Goal: Check status: Check status

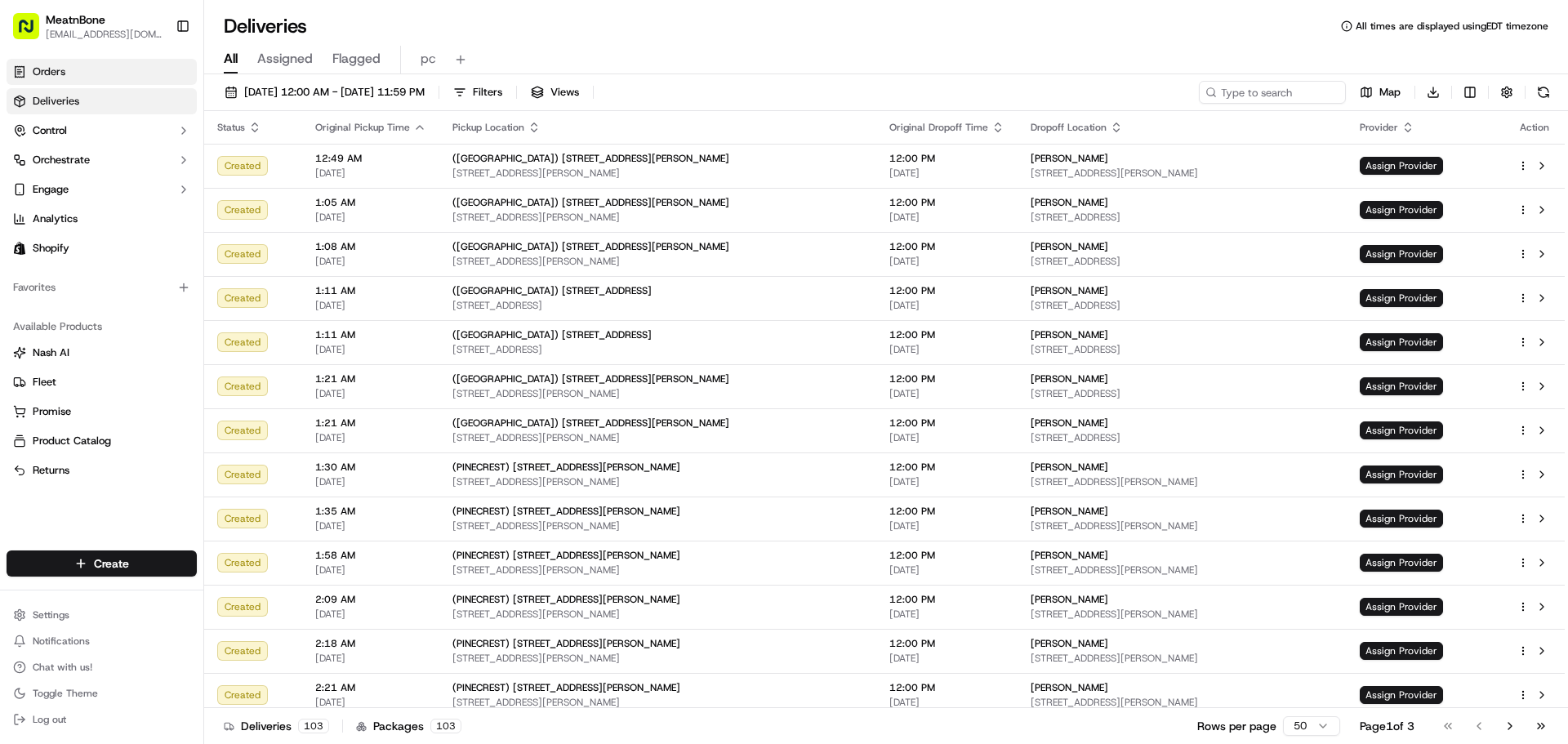
click at [64, 70] on span "Orders" at bounding box center [48, 72] width 32 height 14
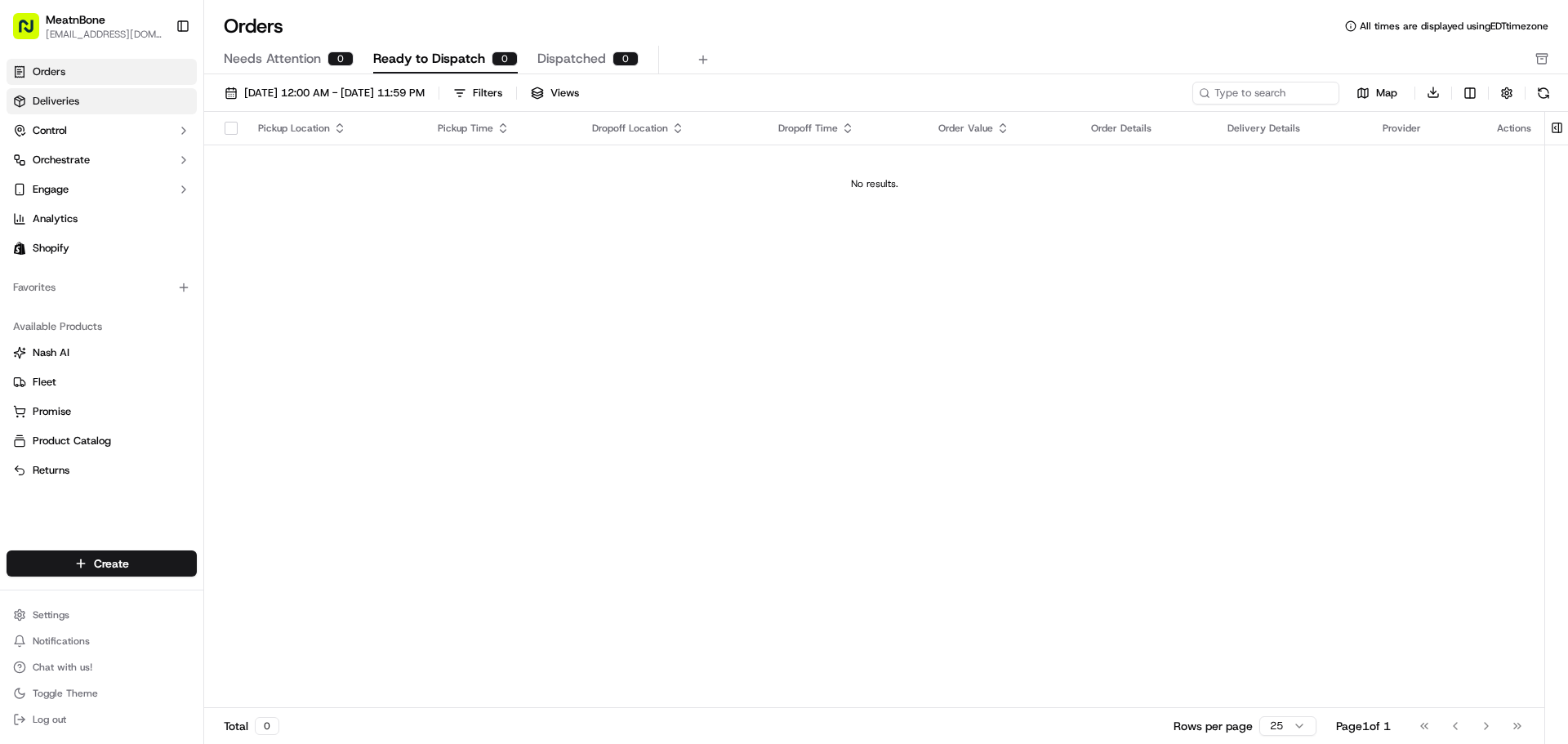
click at [69, 107] on span "Deliveries" at bounding box center [56, 101] width 47 height 14
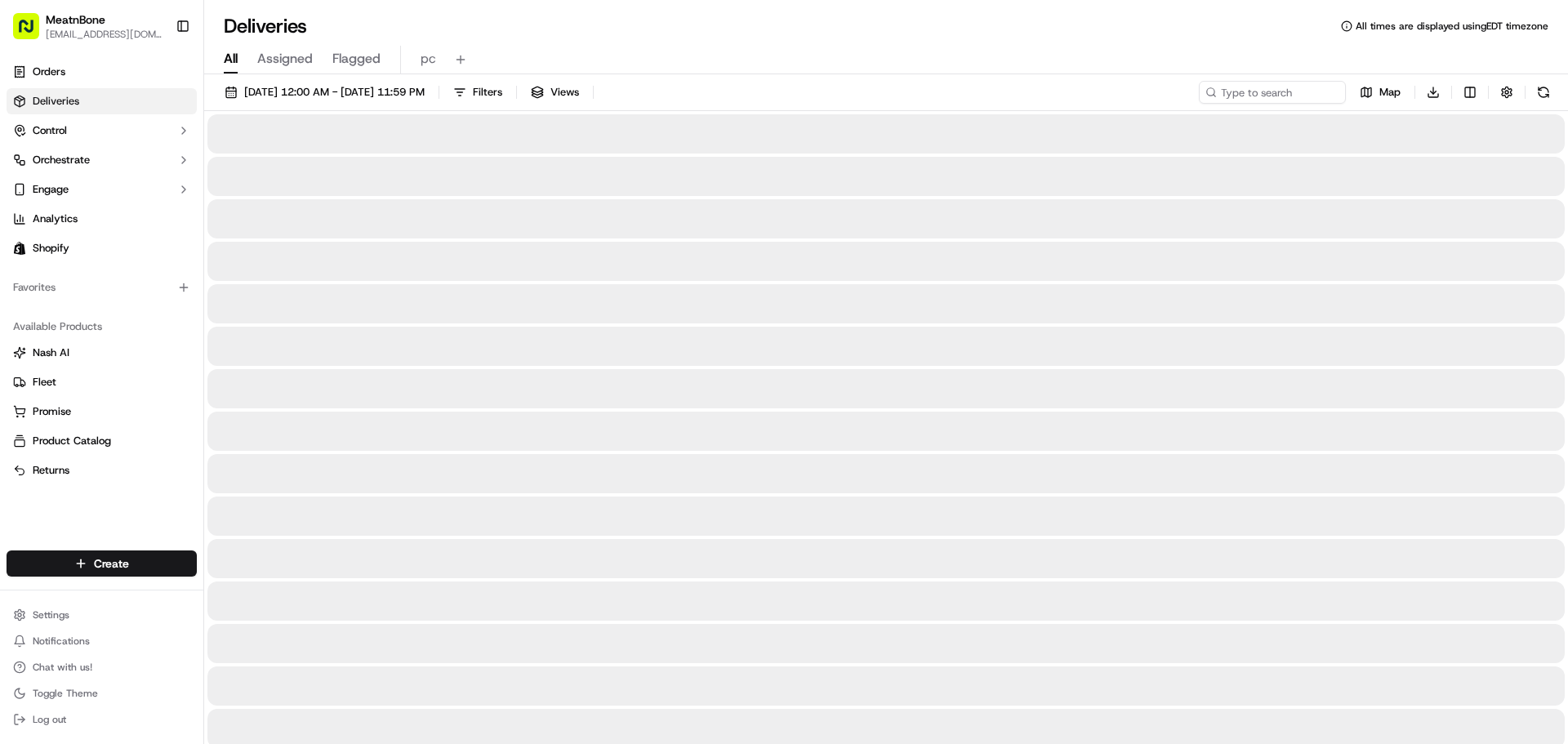
click at [295, 58] on span "Assigned" at bounding box center [285, 59] width 56 height 20
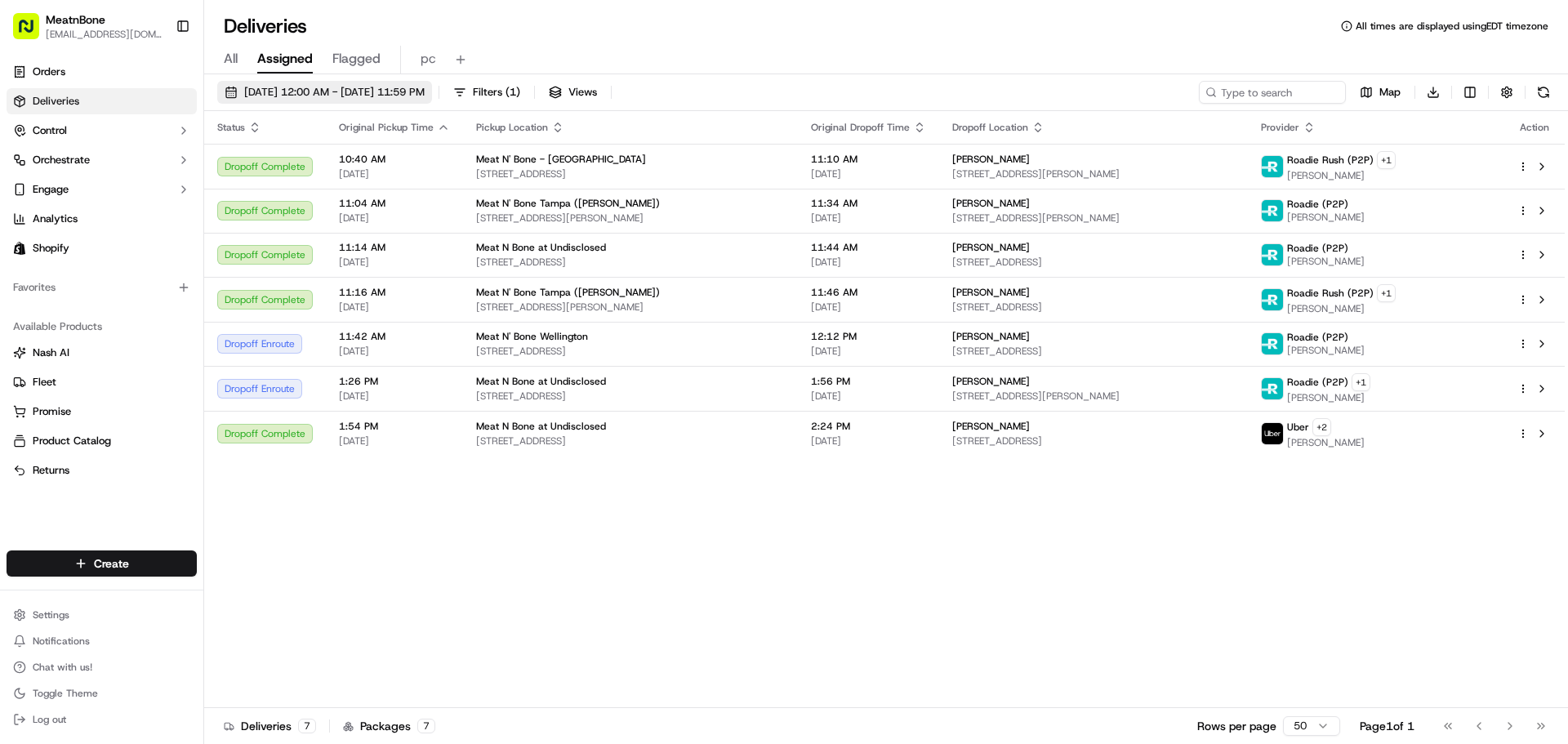
click at [321, 92] on span "[DATE] 12:00 AM - [DATE] 11:59 PM" at bounding box center [335, 92] width 181 height 14
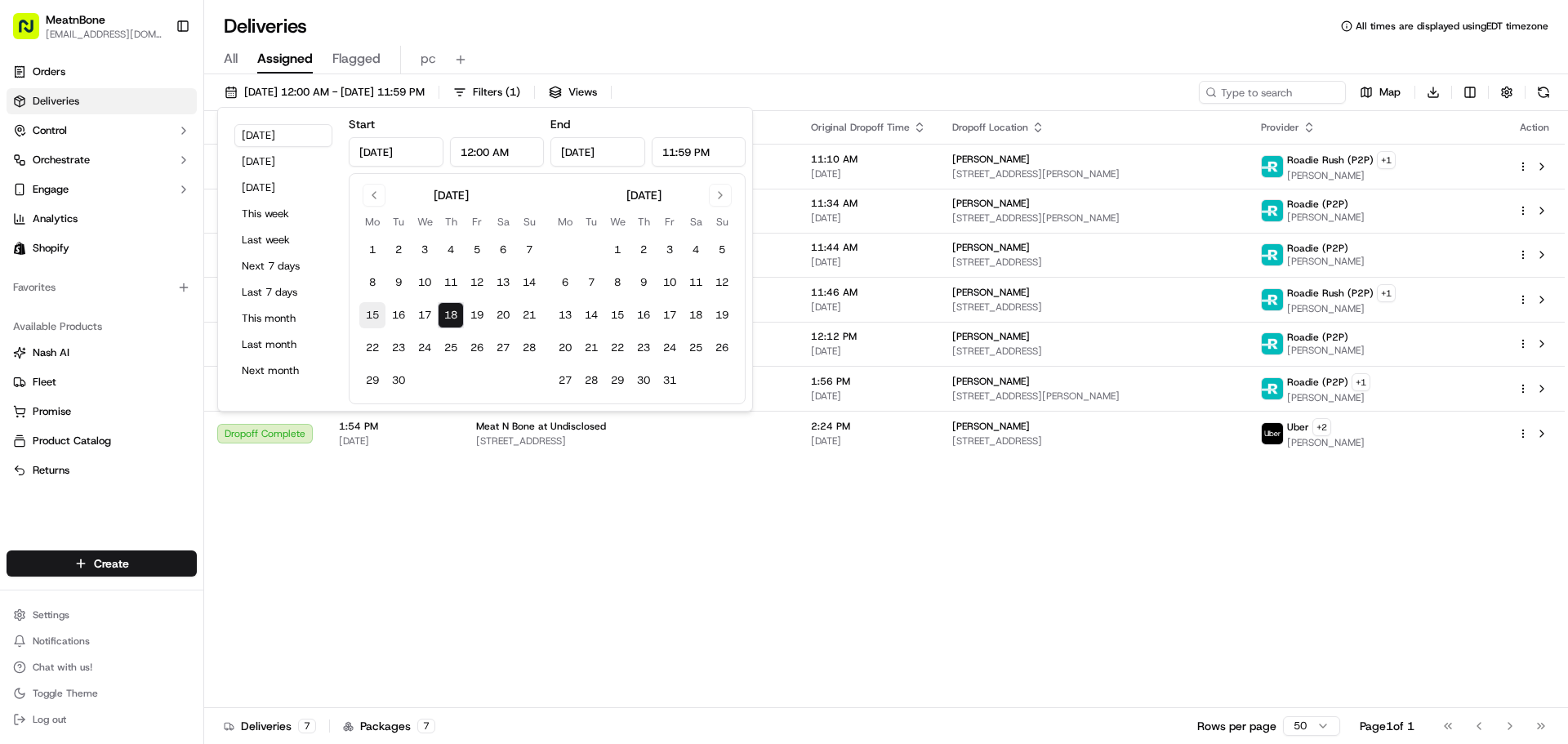
click at [375, 313] on button "15" at bounding box center [372, 315] width 26 height 26
type input "[DATE]"
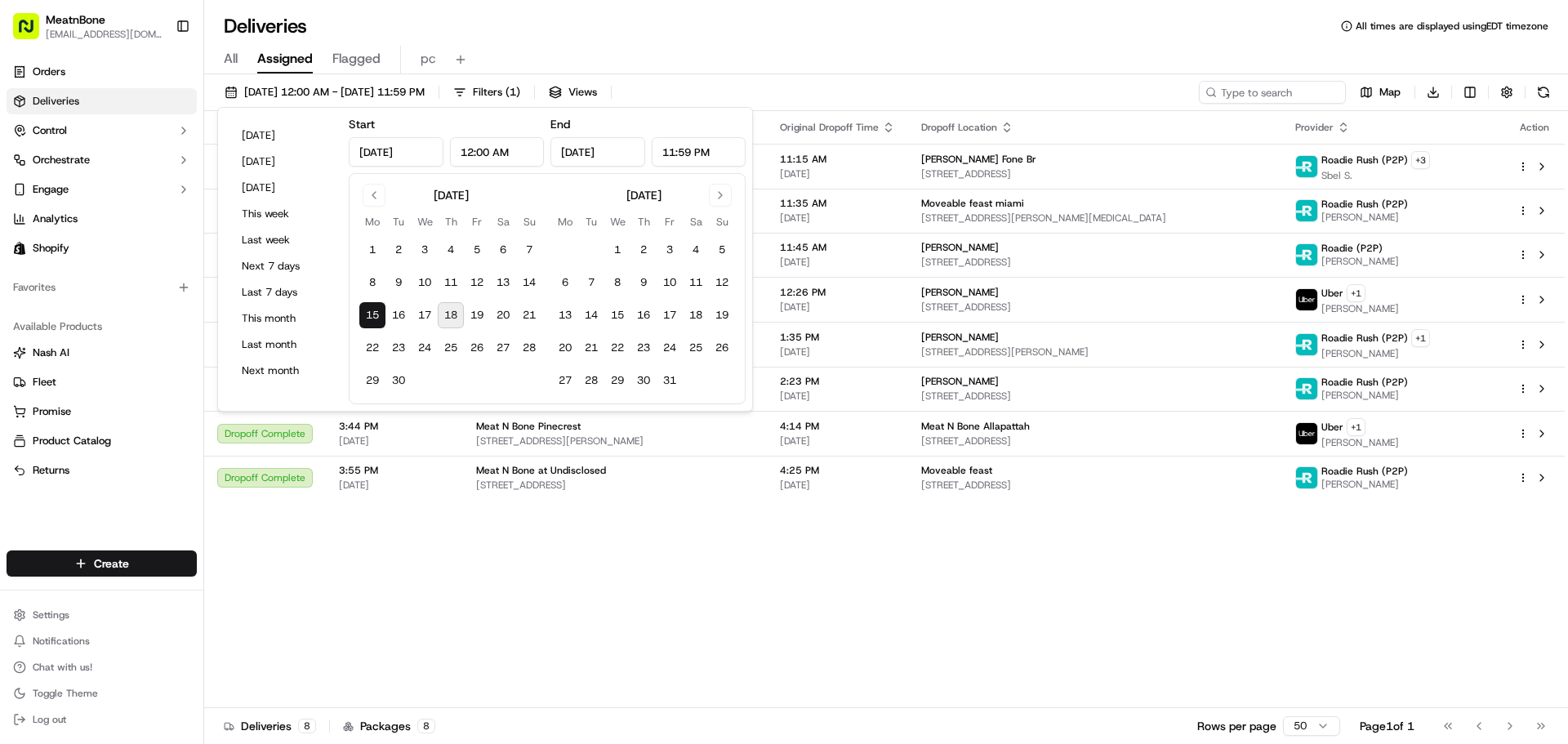
click at [924, 27] on div "Deliveries All times are displayed using EDT timezone" at bounding box center [886, 26] width 1364 height 26
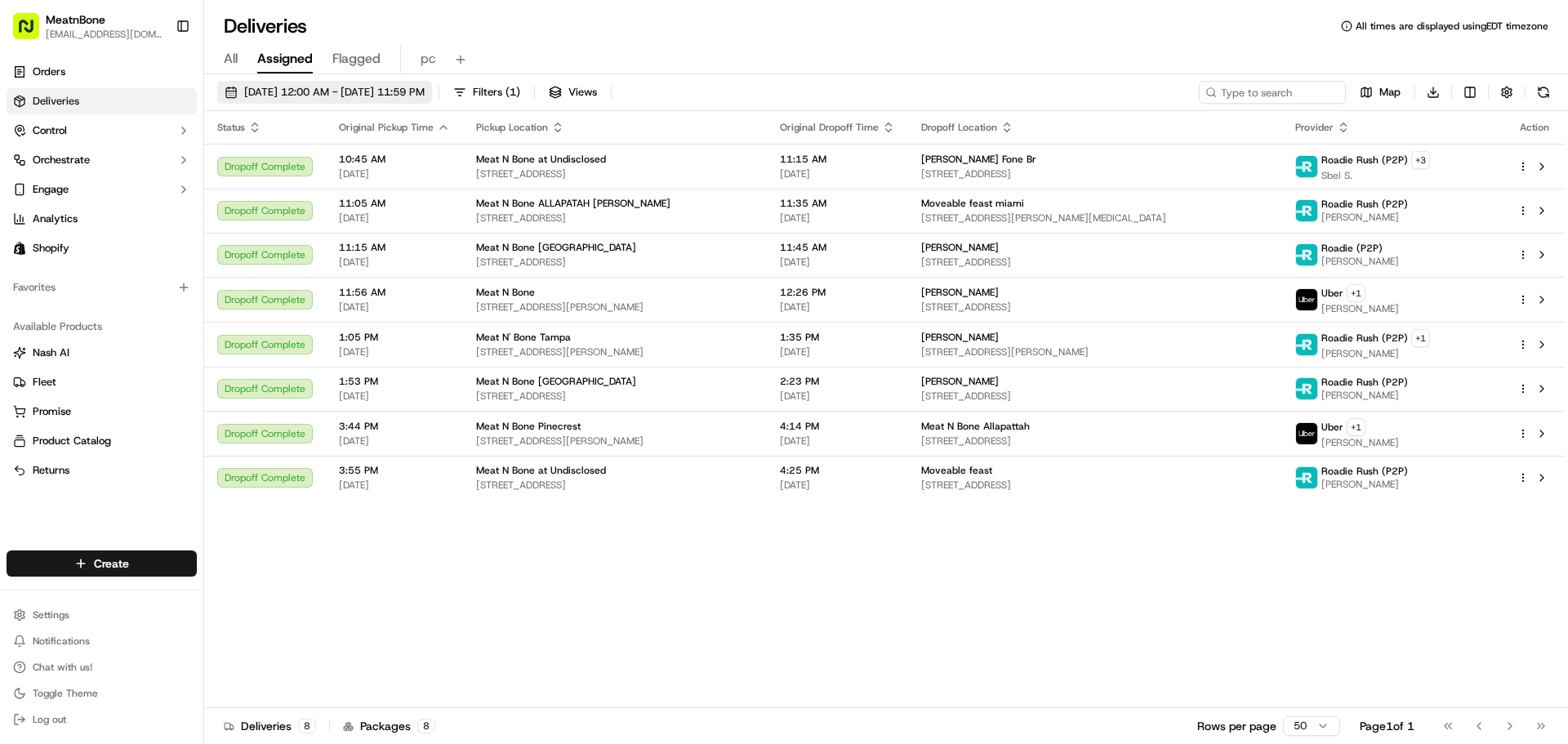
click at [281, 85] on span "[DATE] 12:00 AM - [DATE] 11:59 PM" at bounding box center [335, 92] width 181 height 14
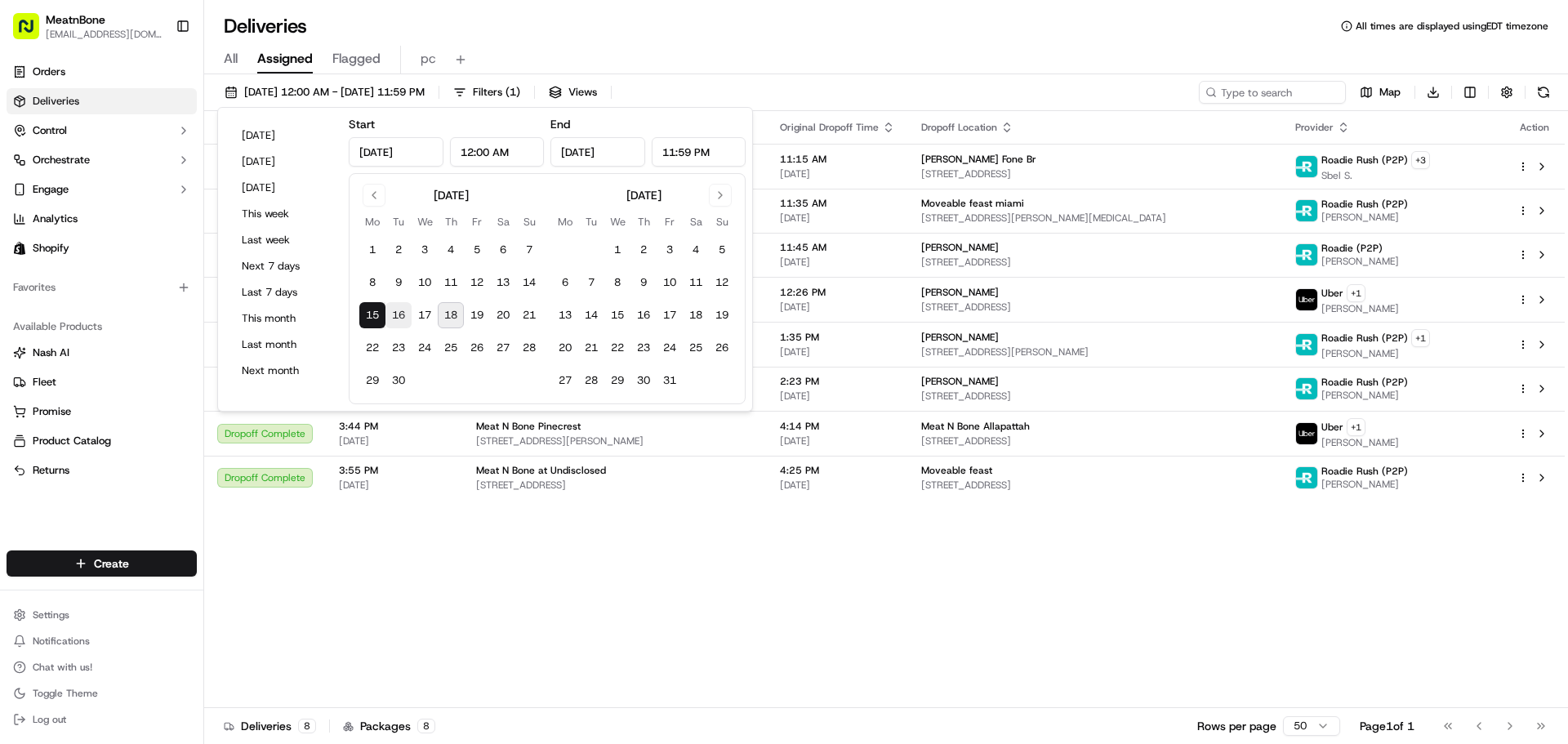
click at [394, 316] on button "16" at bounding box center [398, 315] width 26 height 26
type input "[DATE]"
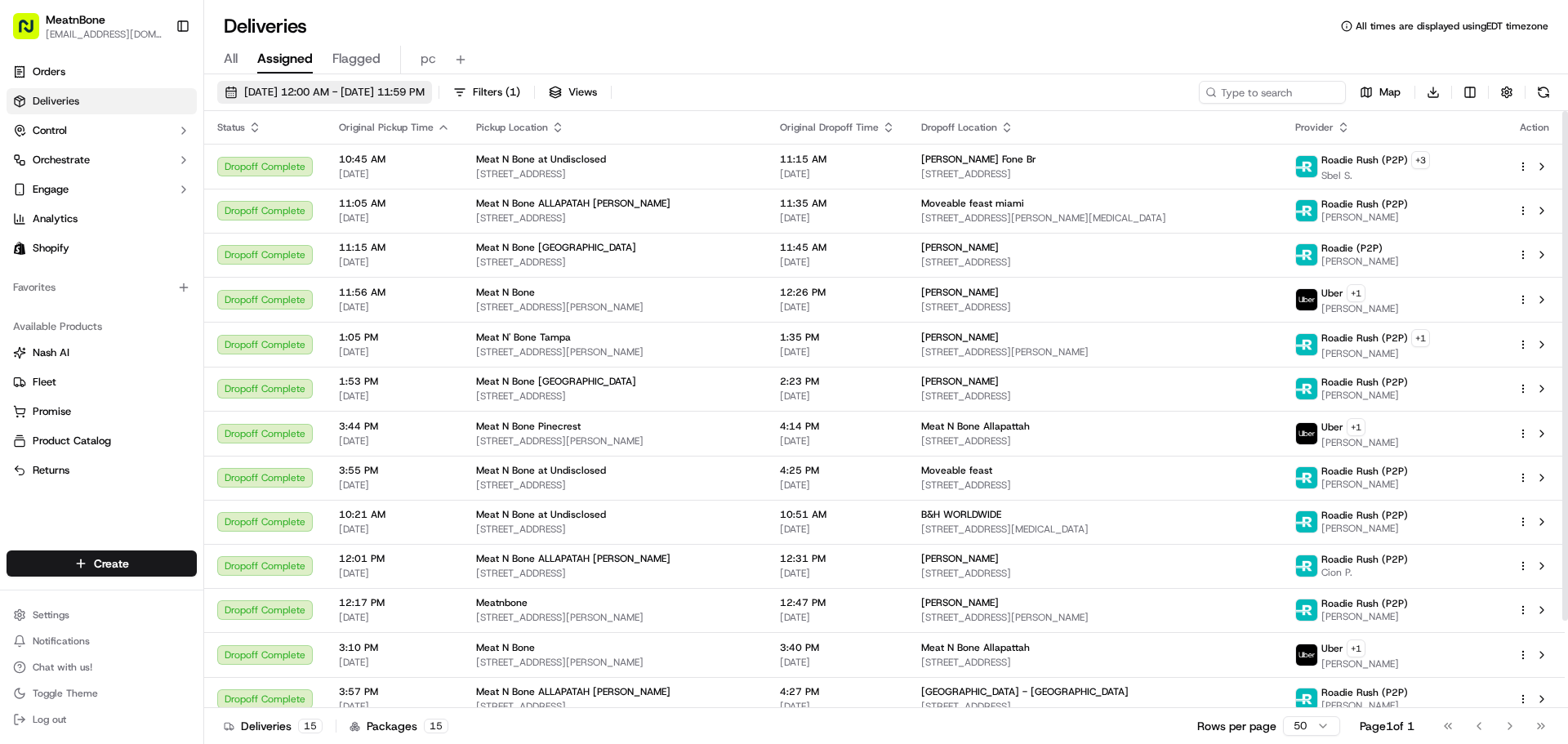
click at [330, 90] on span "[DATE] 12:00 AM - [DATE] 11:59 PM" at bounding box center [335, 92] width 181 height 14
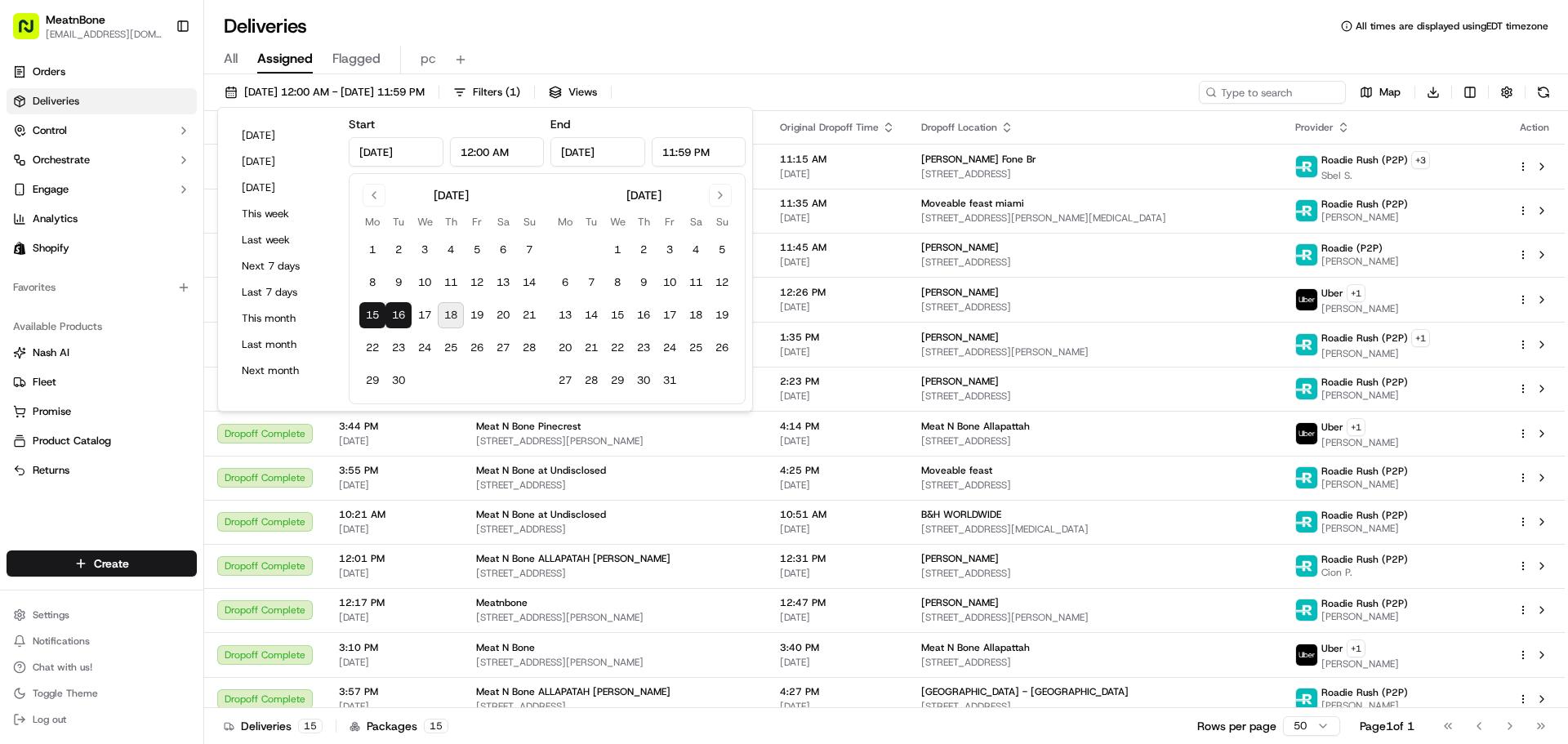
click at [375, 315] on button "15" at bounding box center [372, 315] width 26 height 26
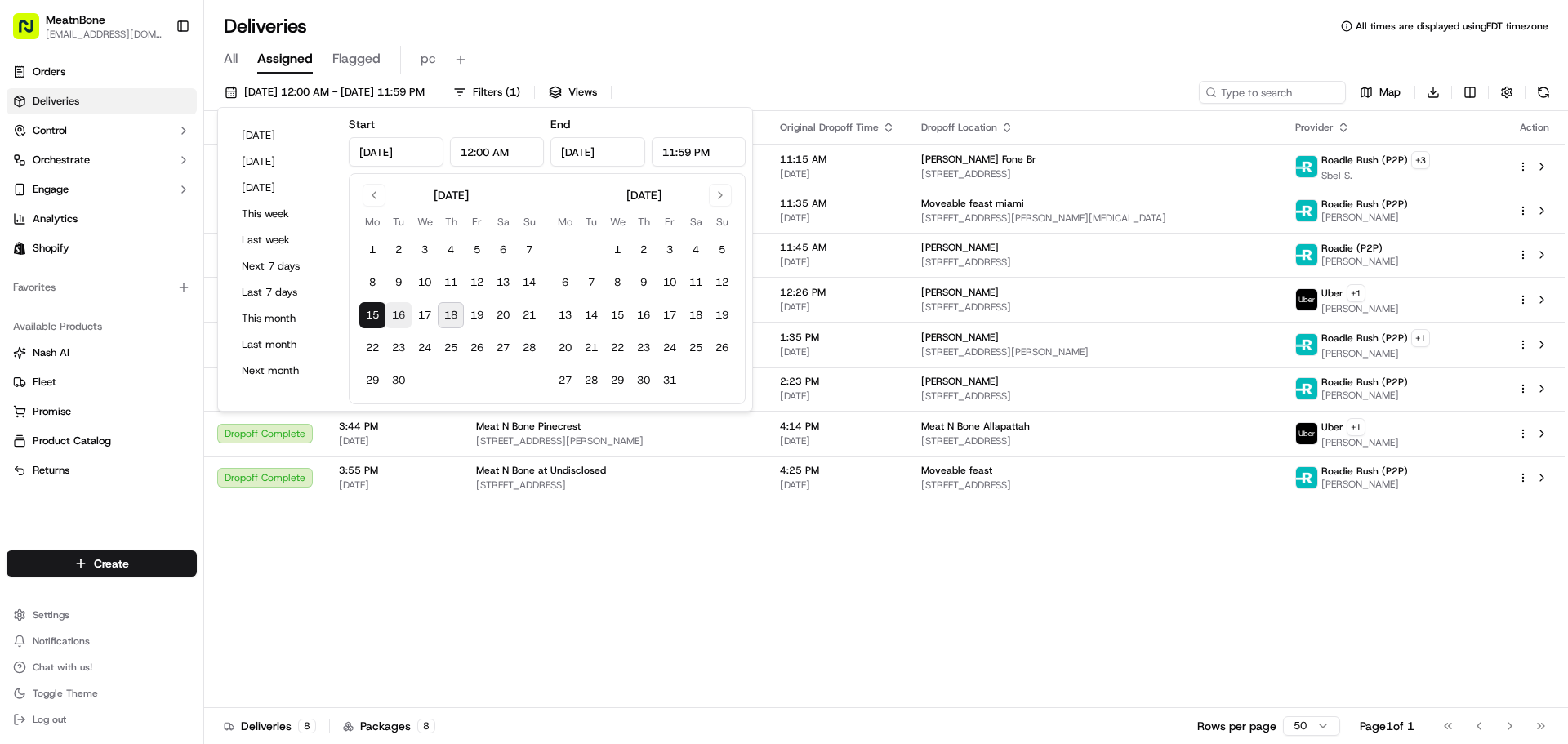
click at [405, 313] on button "16" at bounding box center [398, 315] width 26 height 26
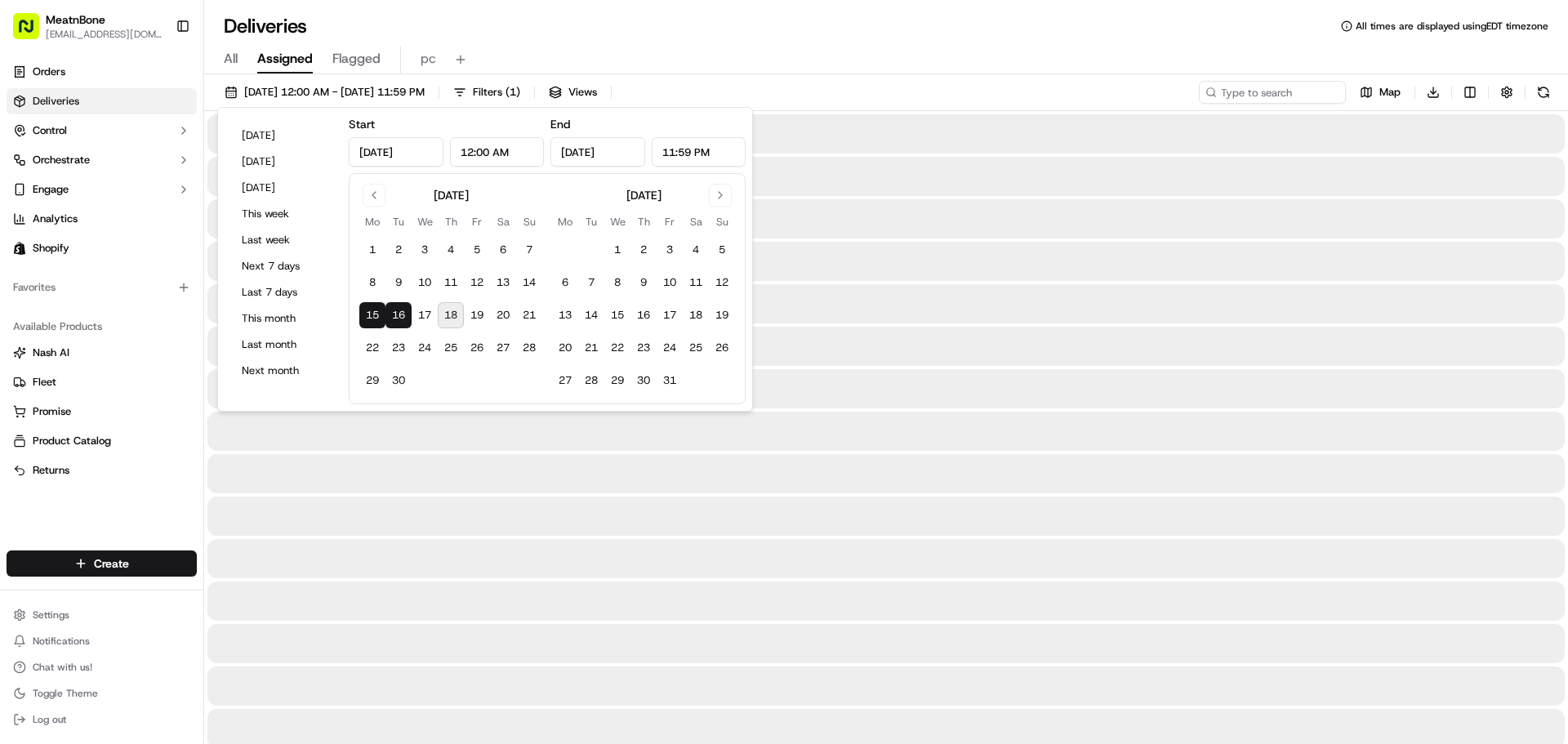
click at [373, 312] on button "15" at bounding box center [372, 315] width 26 height 26
type input "[DATE]"
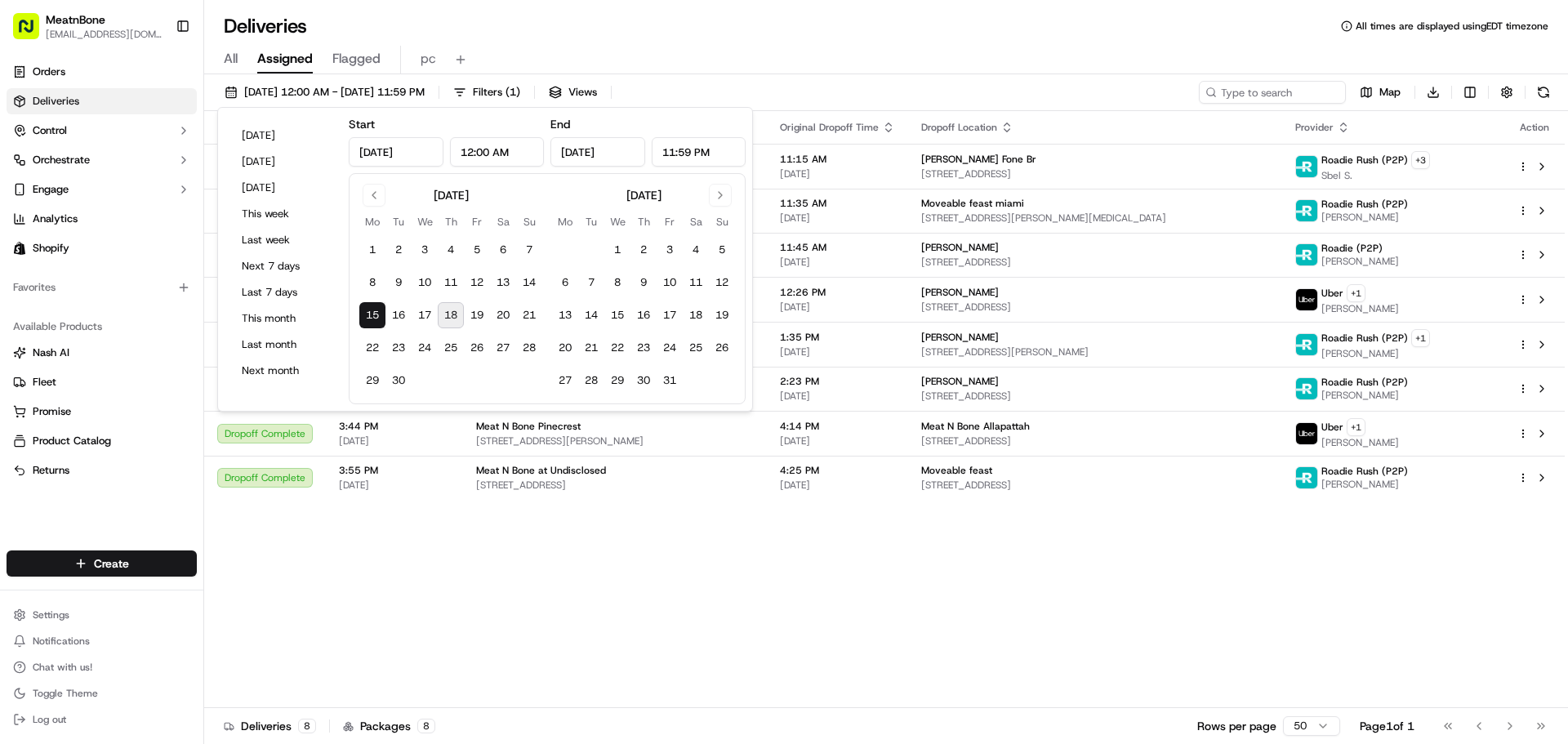
click at [373, 317] on button "15" at bounding box center [372, 315] width 26 height 26
click at [431, 319] on button "17" at bounding box center [424, 315] width 26 height 26
type input "[DATE]"
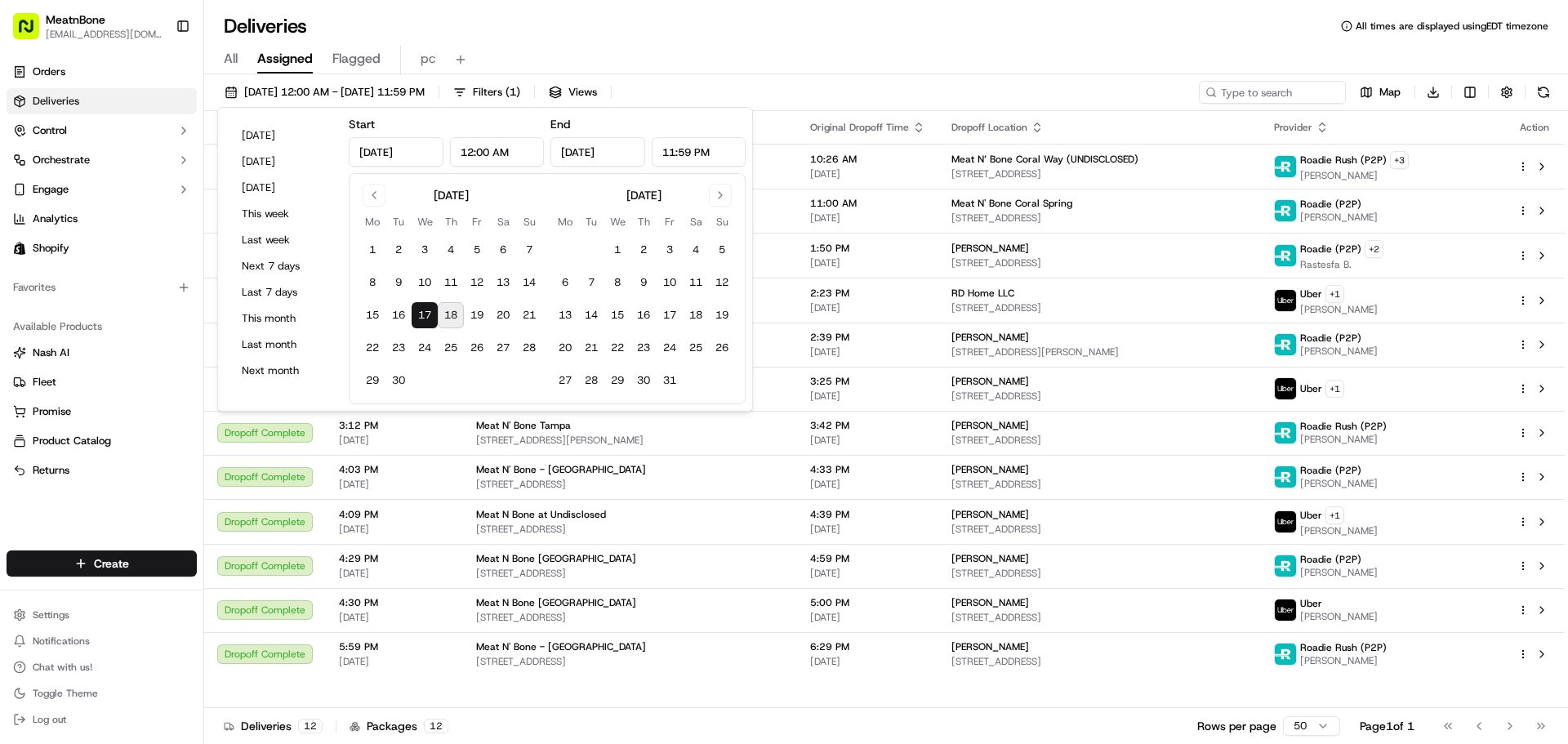
click at [870, 8] on div "Deliveries All times are displayed using EDT timezone All Assigned Flagged pc […" at bounding box center [886, 372] width 1364 height 744
